Goal: Task Accomplishment & Management: Manage account settings

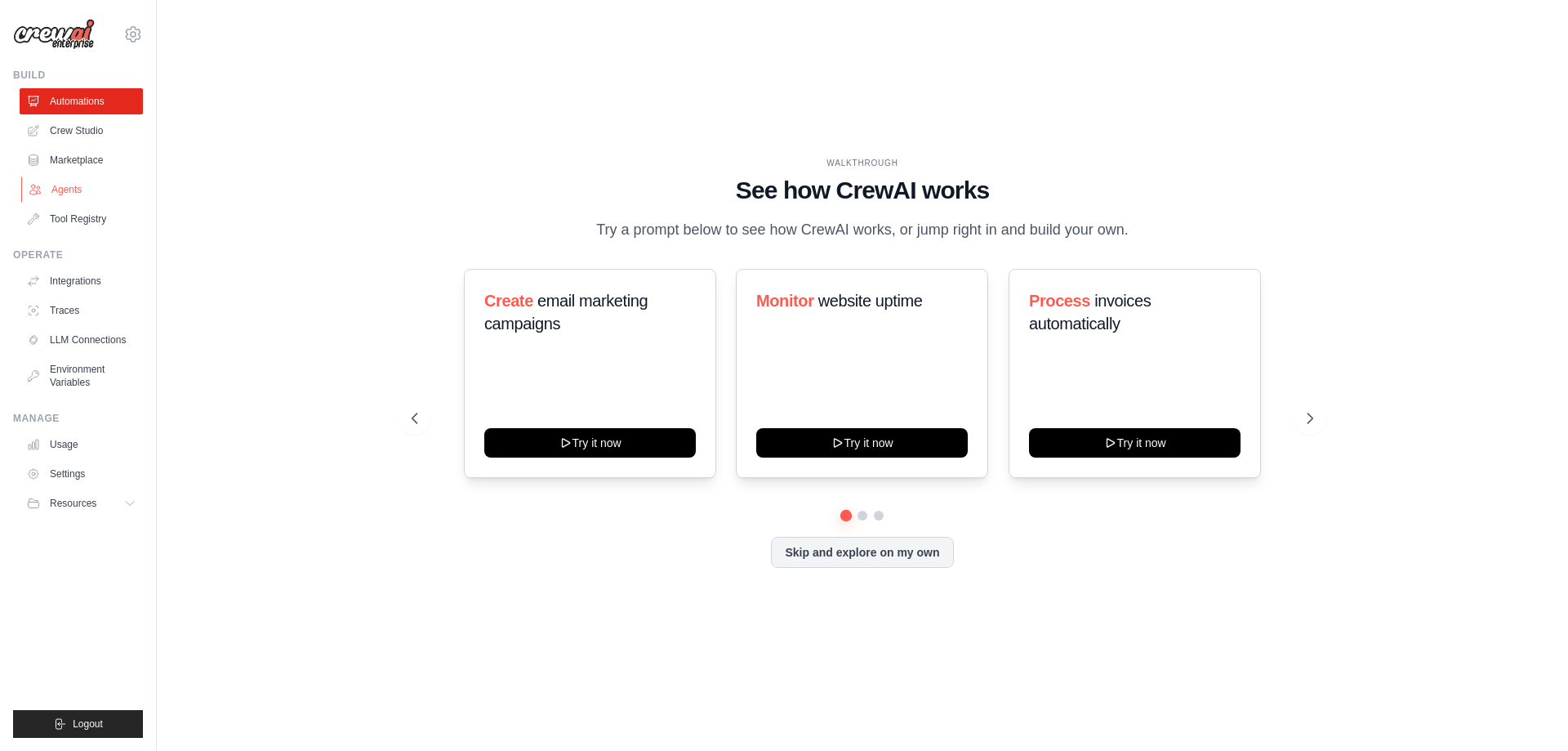
click at [69, 195] on link "Agents" at bounding box center [83, 189] width 123 height 26
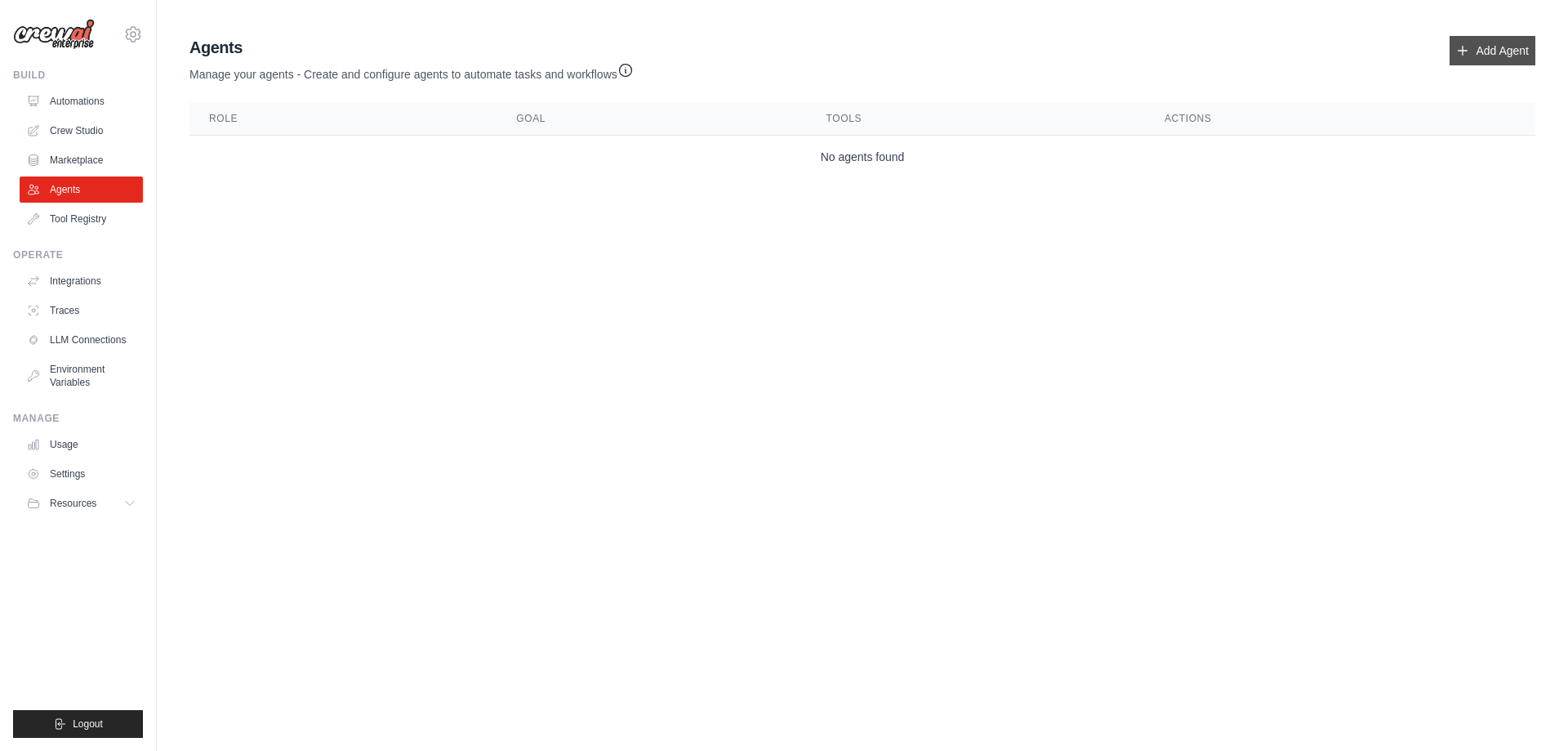
click at [1486, 50] on link "Add Agent" at bounding box center [1492, 50] width 86 height 29
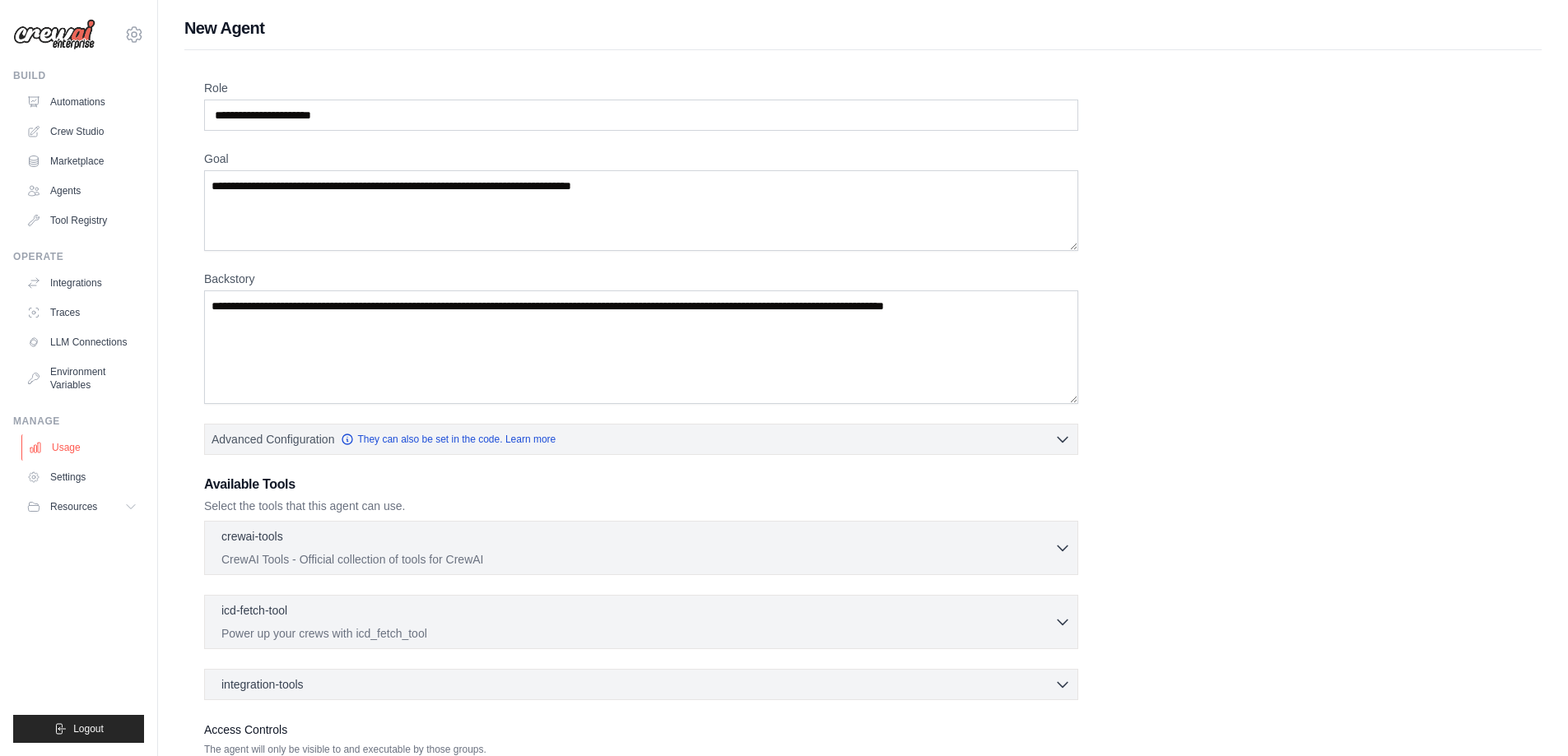
click at [64, 449] on link "Usage" at bounding box center [84, 447] width 124 height 26
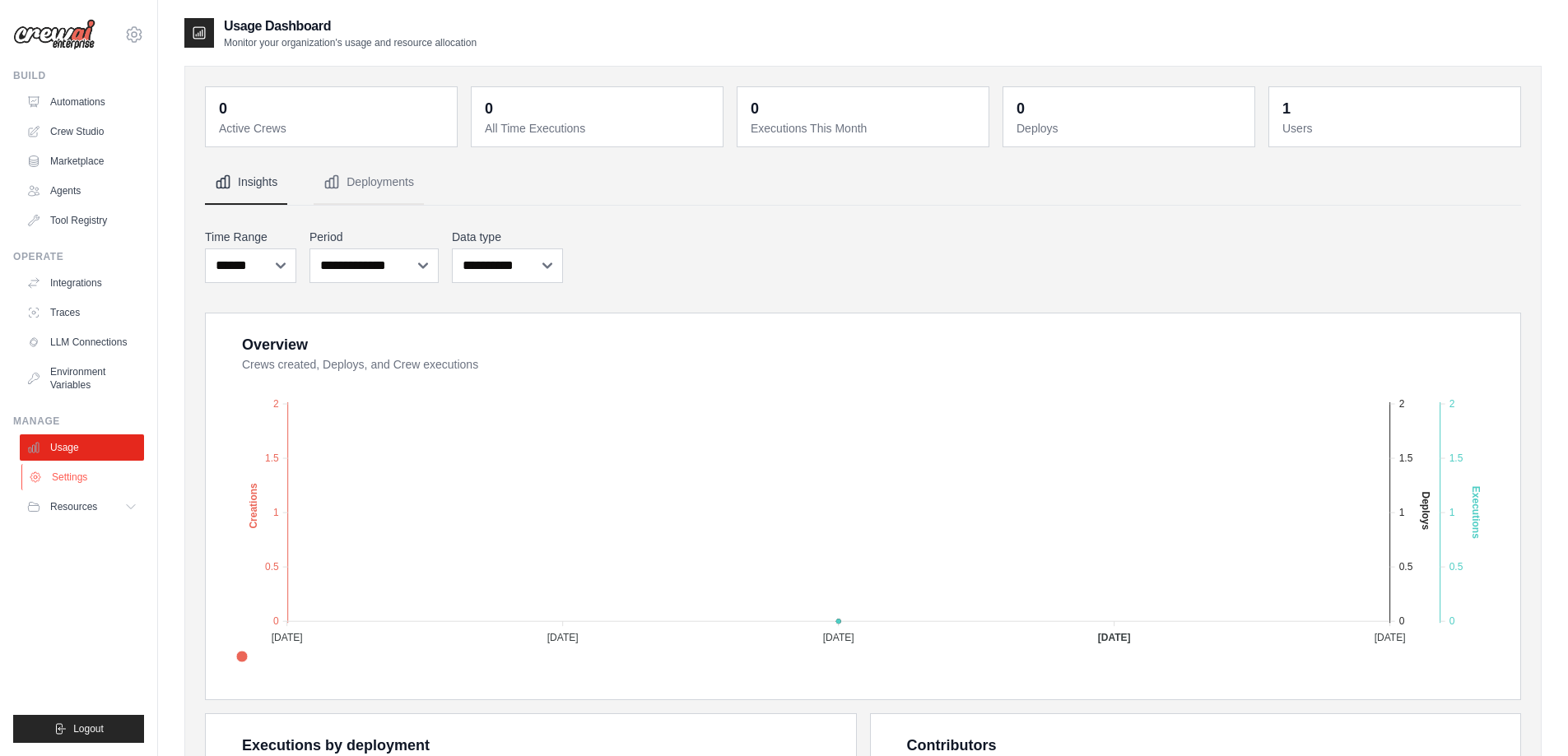
click at [60, 471] on link "Settings" at bounding box center [84, 477] width 124 height 26
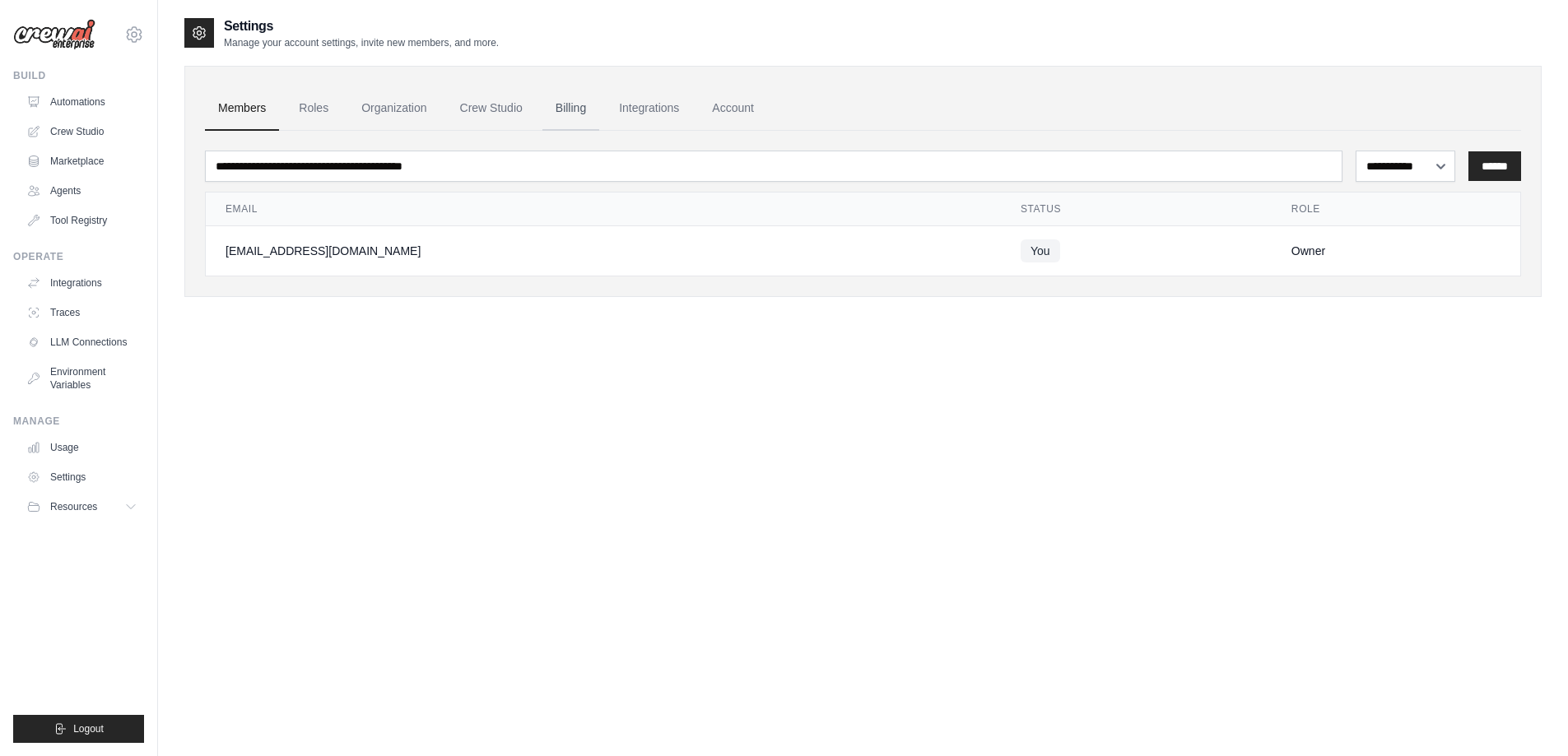
click at [578, 104] on link "Billing" at bounding box center [571, 108] width 57 height 44
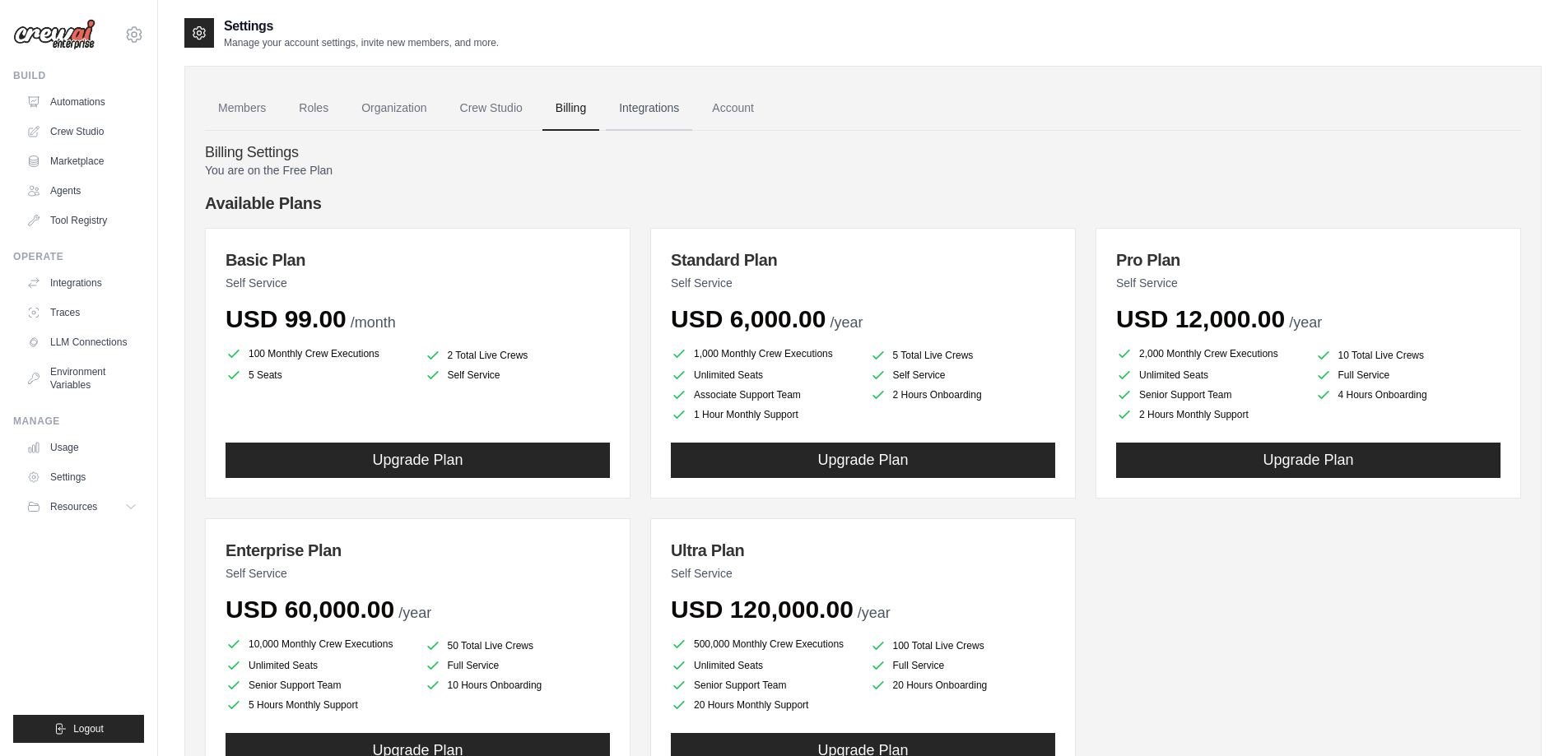
click at [665, 121] on link "Integrations" at bounding box center [648, 108] width 86 height 44
